Goal: Transaction & Acquisition: Purchase product/service

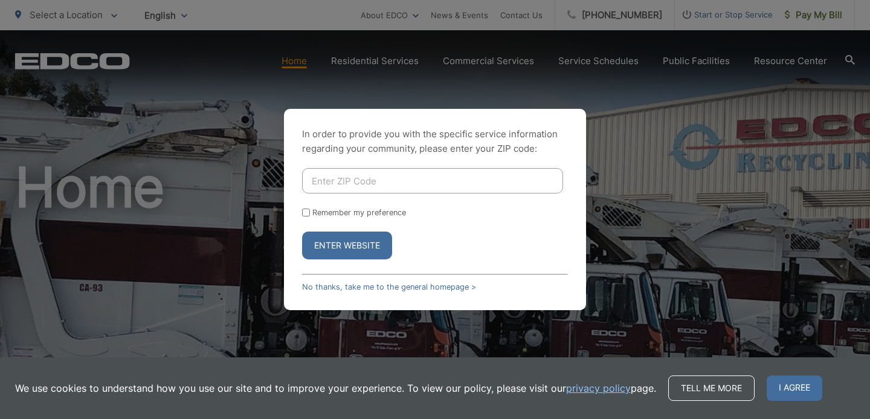
click at [341, 182] on input "Enter ZIP Code" at bounding box center [432, 180] width 261 height 25
type input "92014"
click at [357, 242] on button "Enter Website" at bounding box center [347, 245] width 90 height 28
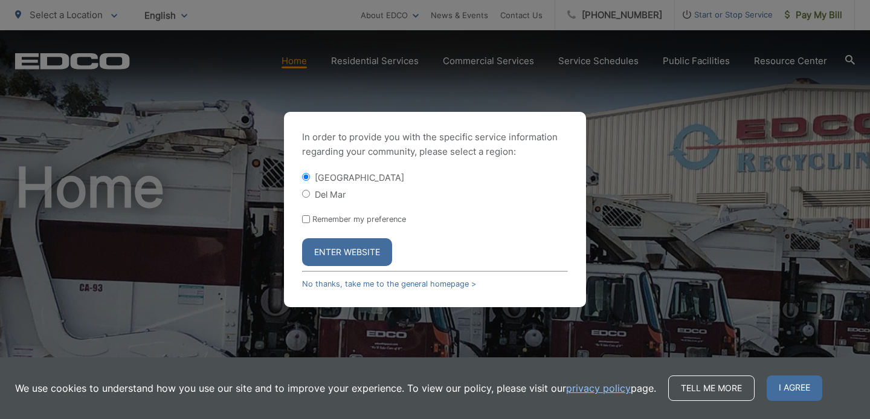
click at [309, 193] on input "Del Mar" at bounding box center [306, 194] width 8 height 8
radio input "true"
click at [351, 251] on button "Enter Website" at bounding box center [347, 252] width 90 height 28
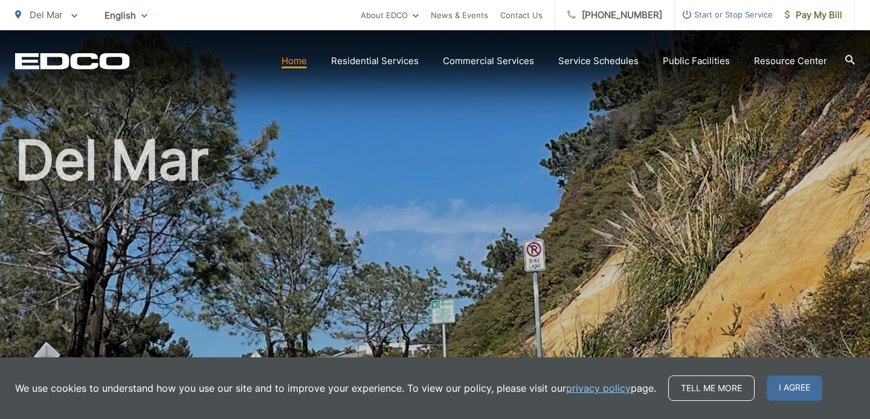
scroll to position [39, 0]
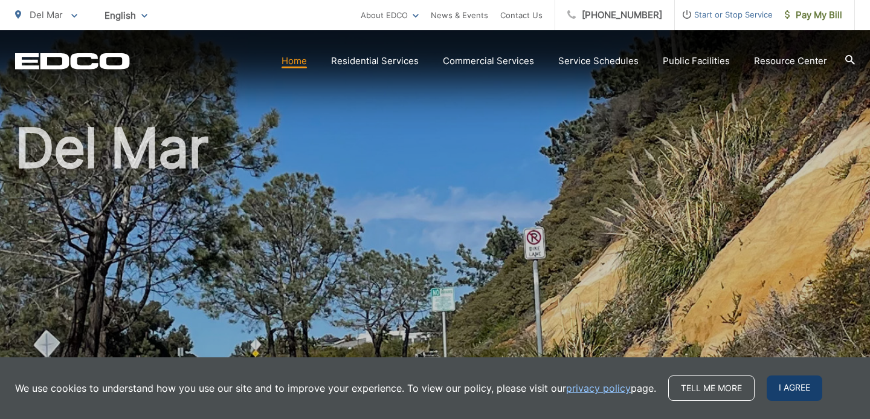
click at [778, 386] on span "I agree" at bounding box center [795, 387] width 56 height 25
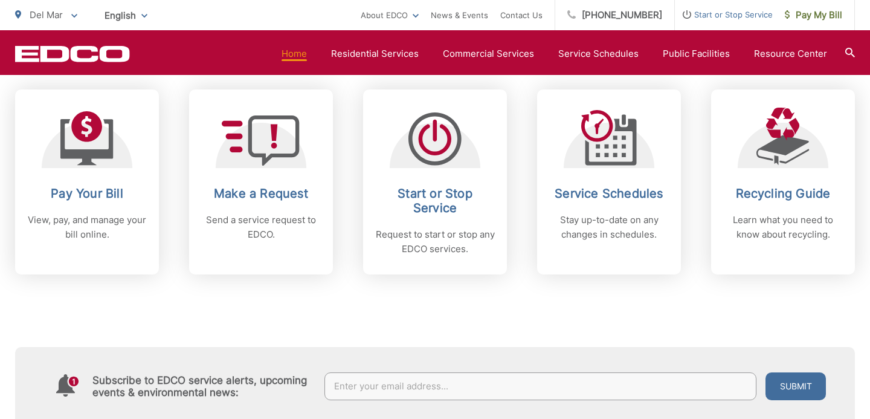
scroll to position [512, 0]
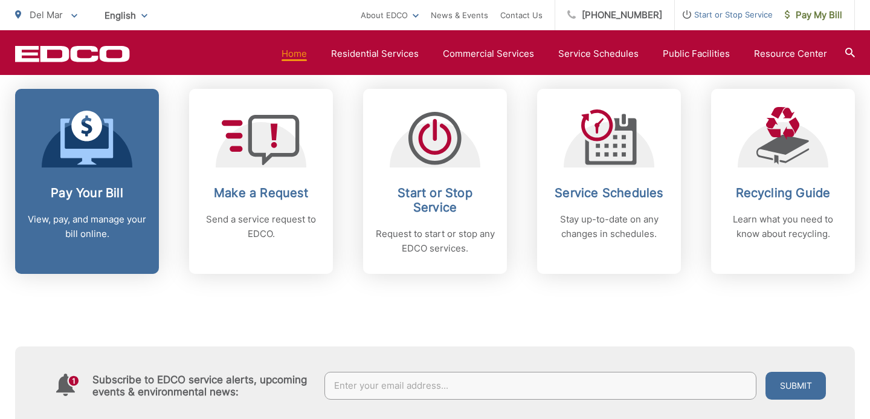
click at [95, 202] on div "Pay Your Bill View, pay, and manage your bill online." at bounding box center [87, 214] width 120 height 56
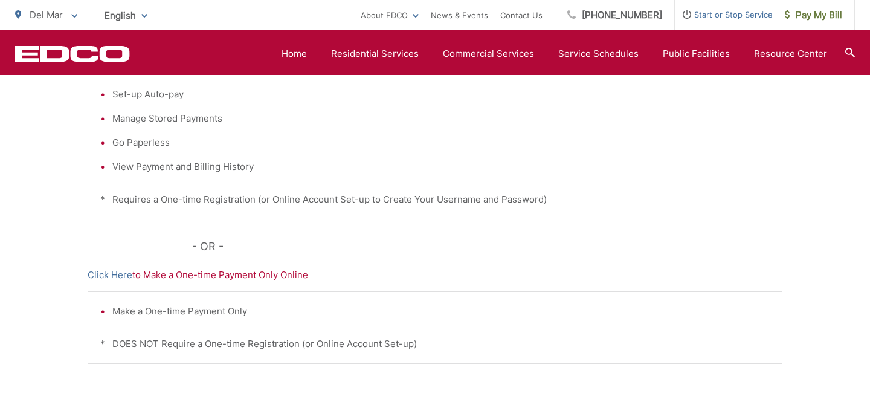
scroll to position [331, 0]
click at [239, 274] on p "Click Here to Make a One-time Payment Only Online" at bounding box center [435, 274] width 695 height 15
click at [240, 274] on p "Click Here to Make a One-time Payment Only Online" at bounding box center [435, 274] width 695 height 15
click at [117, 274] on link "Click Here" at bounding box center [110, 274] width 45 height 15
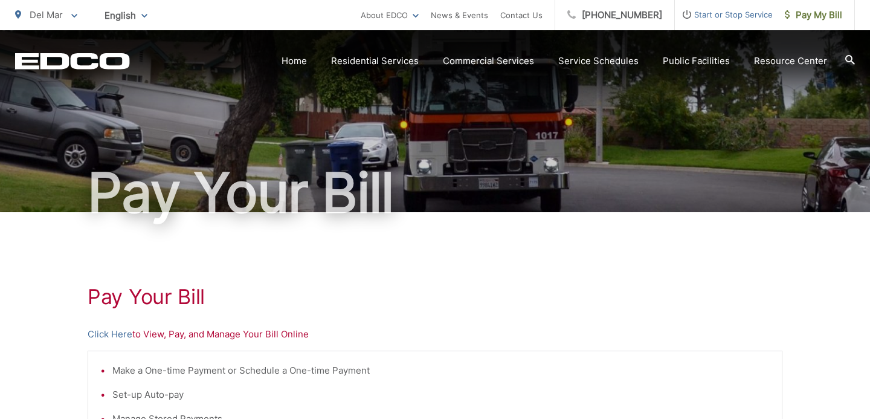
scroll to position [27, 0]
